Goal: Find contact information: Find contact information

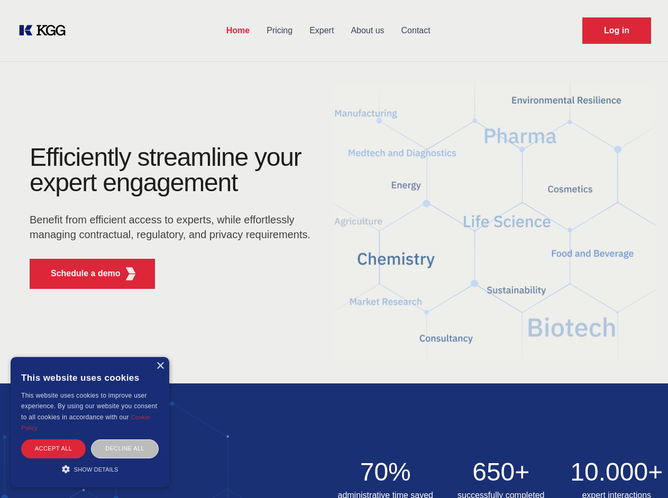
click at [334, 249] on div "Efficiently streamline your expert engagement Benefit from efficient access to …" at bounding box center [173, 221] width 321 height 153
click at [79, 274] on p "Schedule a demo" at bounding box center [86, 273] width 70 height 13
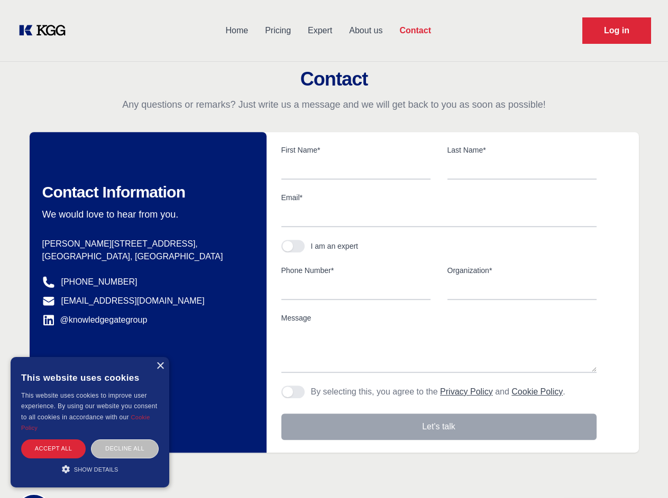
click at [160, 366] on div "× This website uses cookies This website uses cookies to improve user experienc…" at bounding box center [90, 422] width 159 height 131
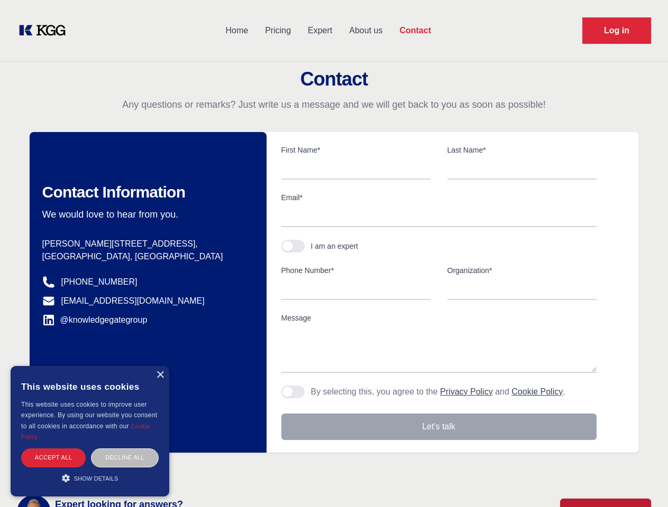
click at [53, 449] on div "Accept all" at bounding box center [53, 458] width 64 height 19
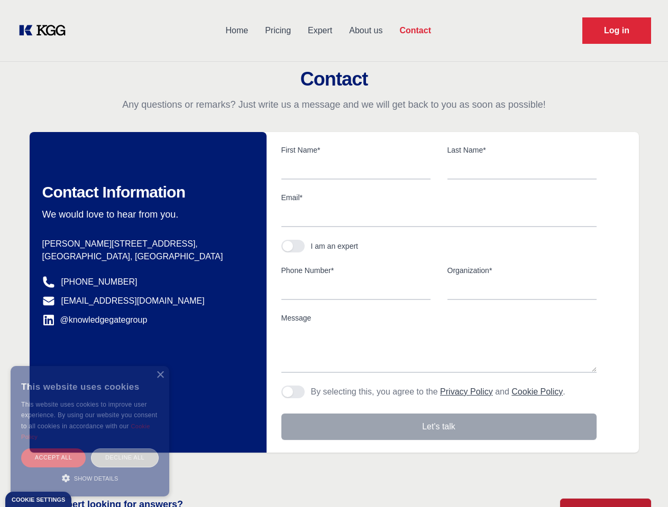
click at [125, 449] on div "Decline all" at bounding box center [125, 458] width 68 height 19
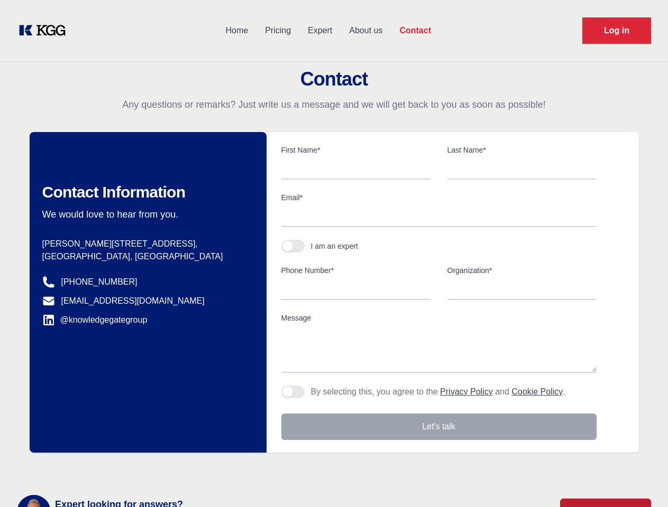
click at [90, 469] on main "Contact Any questions or remarks? Just write us a message and we will get back …" at bounding box center [334, 275] width 668 height 550
